Goal: Entertainment & Leisure: Consume media (video, audio)

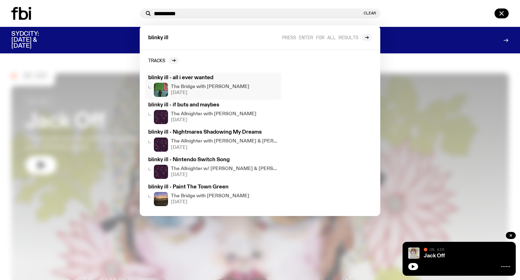
type input "**********"
click at [157, 87] on img at bounding box center [161, 90] width 14 height 14
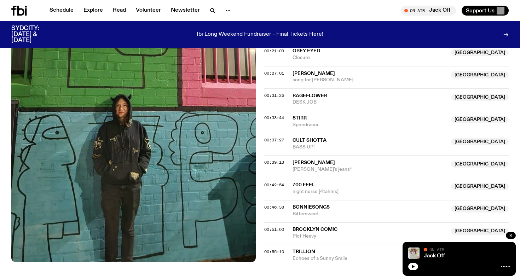
scroll to position [366, 0]
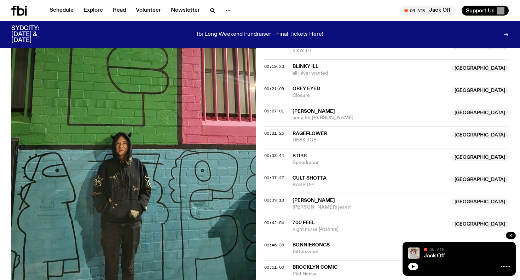
click at [124, 146] on img at bounding box center [133, 137] width 244 height 326
click at [123, 117] on img at bounding box center [133, 137] width 244 height 326
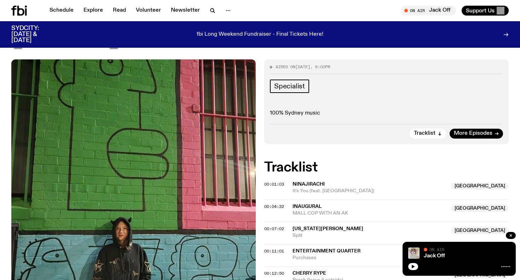
scroll to position [84, 0]
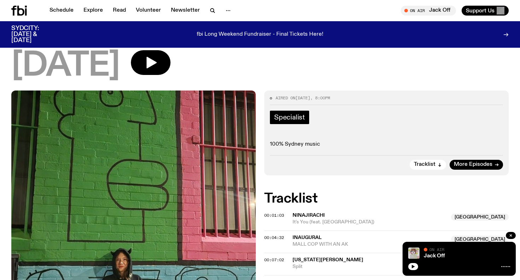
click at [294, 113] on span "Specialist" at bounding box center [289, 117] width 31 height 8
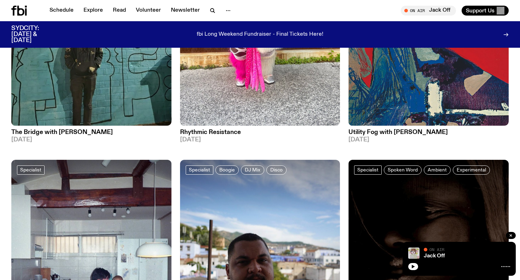
scroll to position [1341, 0]
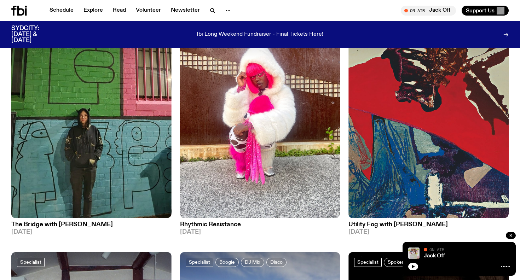
click at [72, 223] on h3 "The Bridge with [PERSON_NAME]" at bounding box center [91, 225] width 160 height 6
